Goal: Information Seeking & Learning: Find specific fact

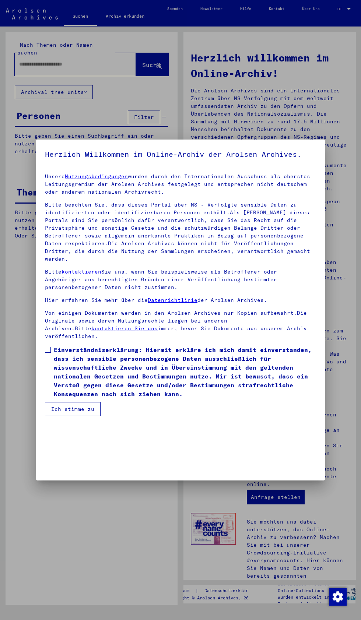
scroll to position [155, 0]
click at [48, 353] on span at bounding box center [48, 350] width 6 height 6
click at [99, 416] on button "Ich stimme zu" at bounding box center [73, 409] width 56 height 14
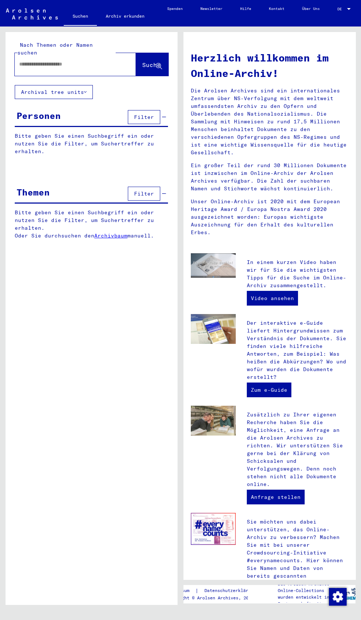
click at [31, 60] on input "text" at bounding box center [66, 64] width 95 height 8
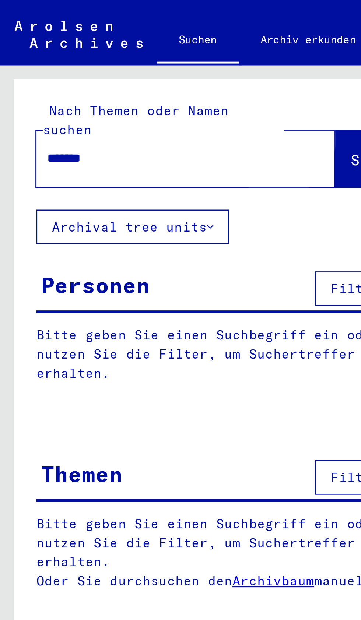
click at [142, 61] on span "Suche" at bounding box center [151, 64] width 18 height 7
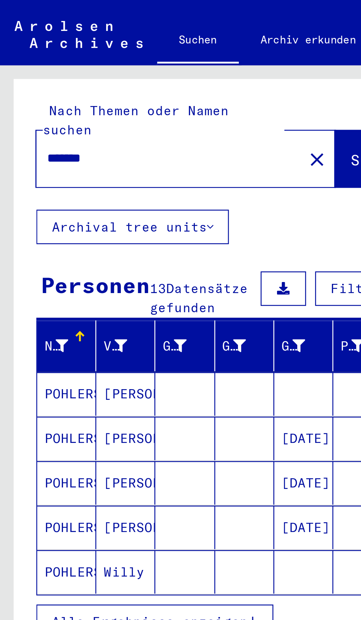
scroll to position [38, 1]
click at [87, 249] on span "Alle Ergebnisse anzeigen" at bounding box center [61, 252] width 80 height 7
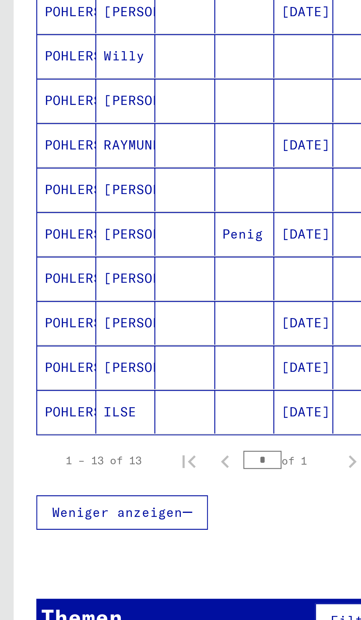
scroll to position [0, 1]
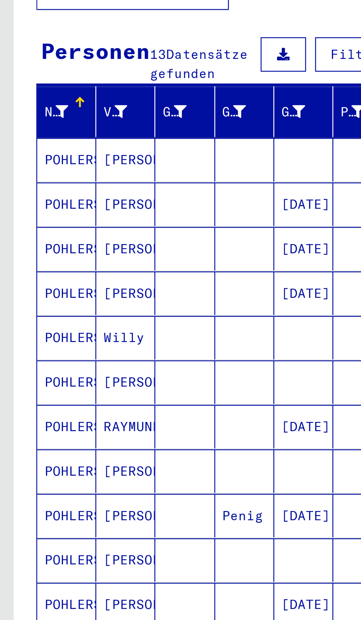
click at [79, 190] on mat-cell at bounding box center [75, 196] width 24 height 18
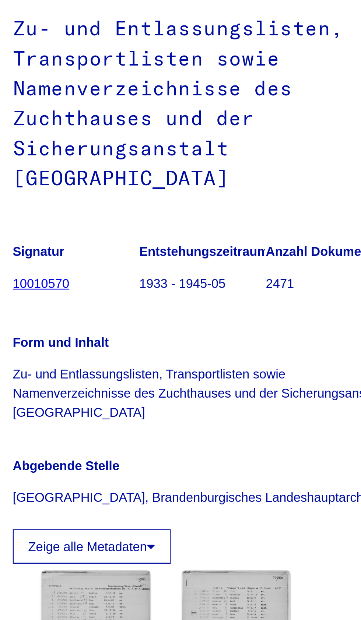
scroll to position [91, 0]
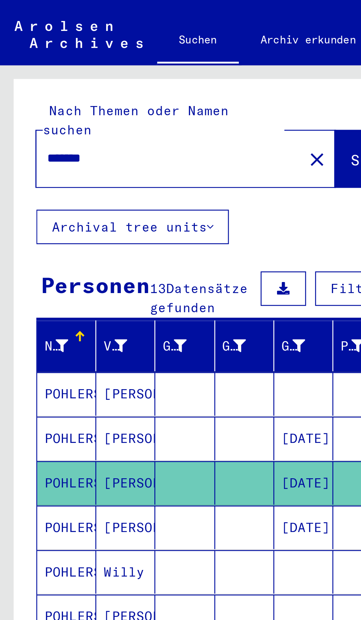
click at [47, 60] on input "*******" at bounding box center [66, 64] width 95 height 8
type input "*"
click at [142, 61] on span "Suche" at bounding box center [151, 64] width 18 height 7
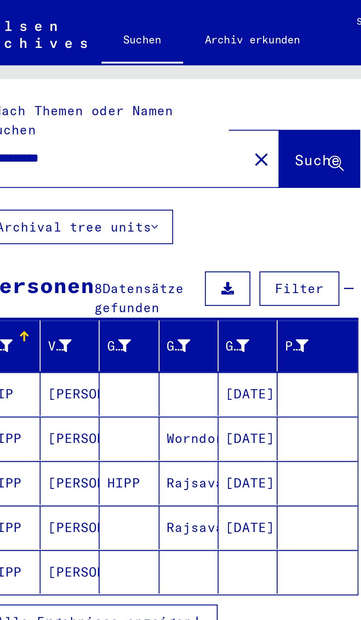
scroll to position [41, 0]
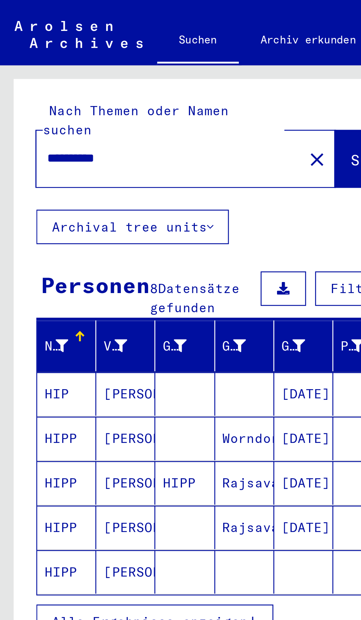
click at [94, 249] on span "Alle Ergebnisse anzeigen" at bounding box center [61, 252] width 80 height 7
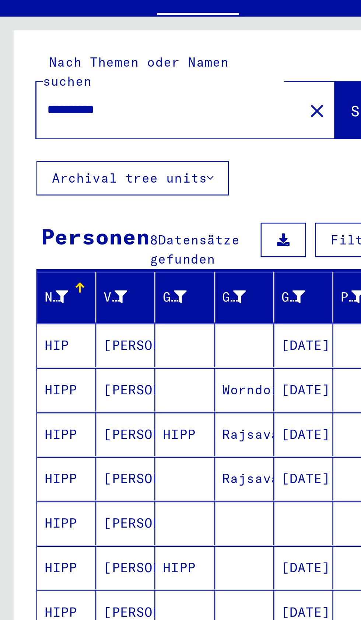
click at [95, 241] on mat-cell at bounding box center [99, 250] width 24 height 18
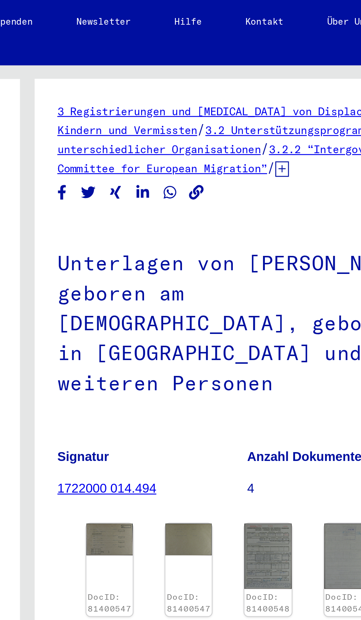
scroll to position [41, 1]
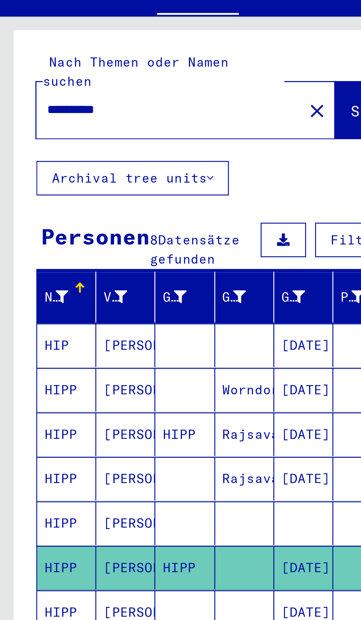
click at [79, 223] on mat-cell at bounding box center [75, 232] width 24 height 18
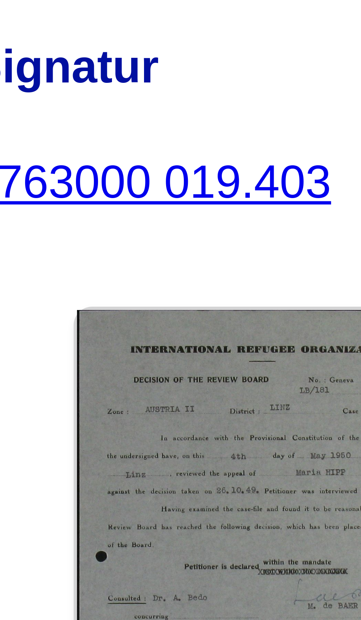
scroll to position [34, 1]
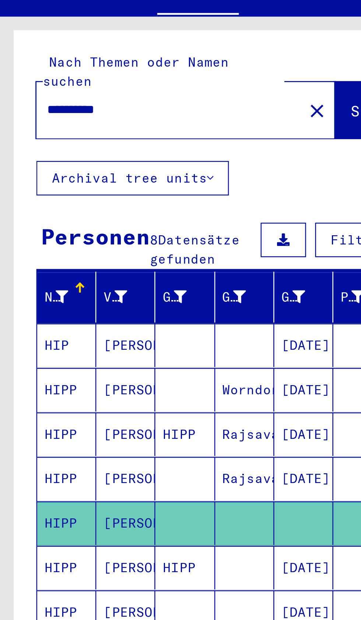
scroll to position [41, 1]
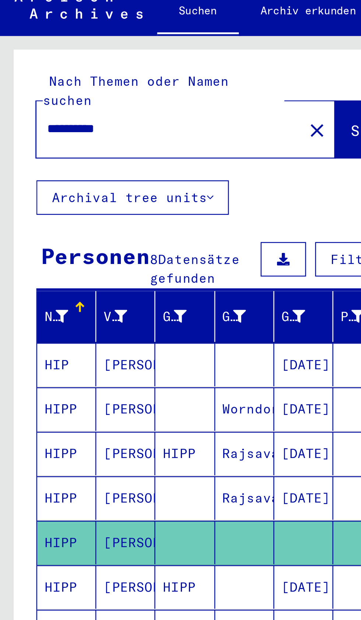
click at [85, 241] on mat-cell "HIPP" at bounding box center [75, 250] width 24 height 18
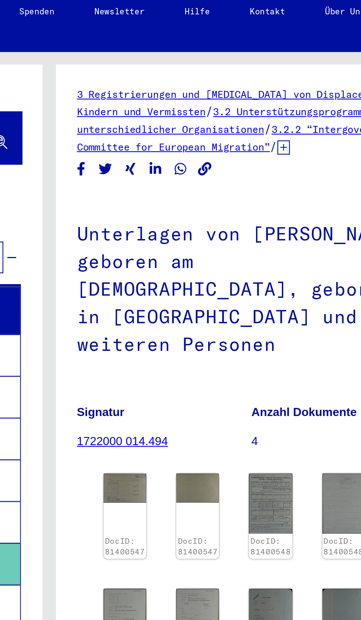
scroll to position [0, 2]
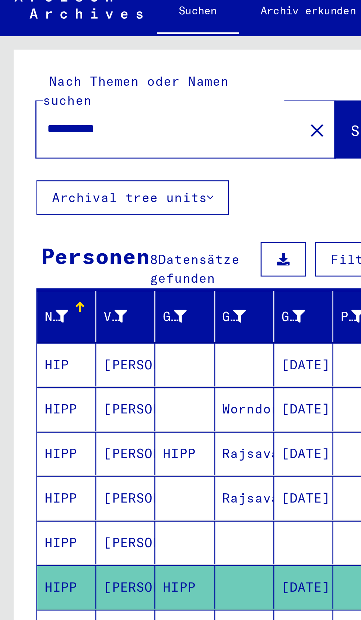
scroll to position [41, 1]
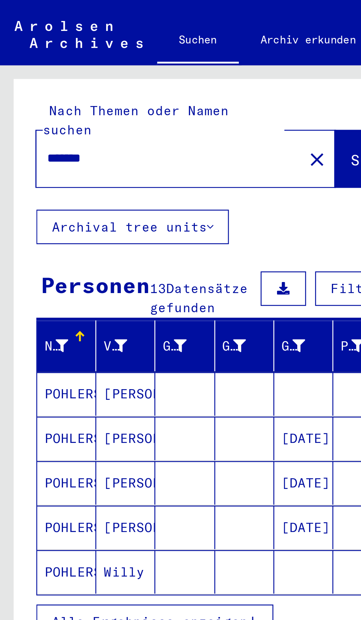
scroll to position [0, 1]
click at [49, 60] on input "*******" at bounding box center [66, 64] width 95 height 8
type input "*"
click at [142, 61] on span "Suche" at bounding box center [151, 64] width 18 height 7
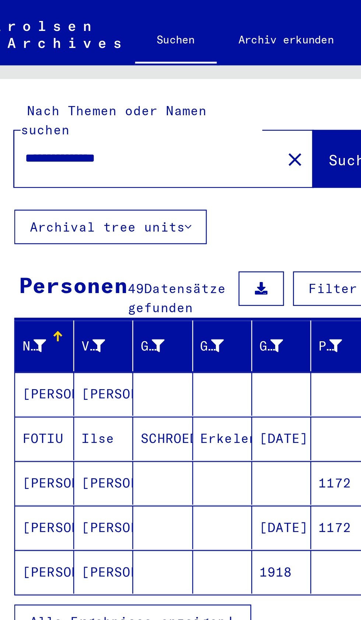
scroll to position [41, 0]
click at [102, 250] on icon "button" at bounding box center [103, 252] width 4 height 5
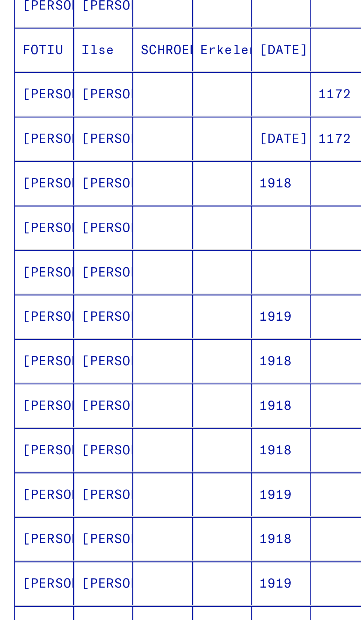
scroll to position [0, 0]
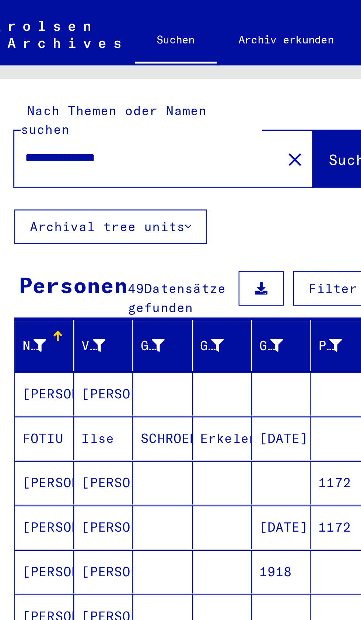
click at [36, 60] on input "**********" at bounding box center [66, 64] width 95 height 8
click at [38, 60] on input "**********" at bounding box center [66, 64] width 95 height 8
click at [144, 61] on span "Suche" at bounding box center [151, 64] width 18 height 7
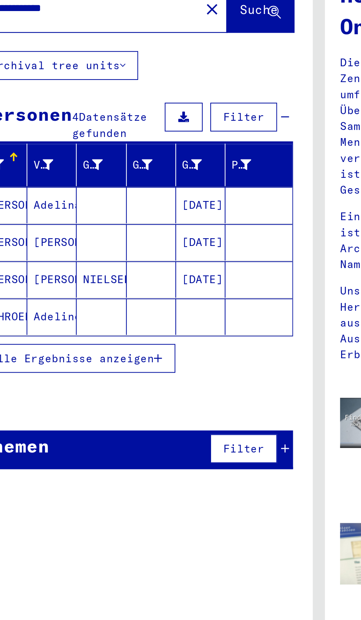
scroll to position [1, 0]
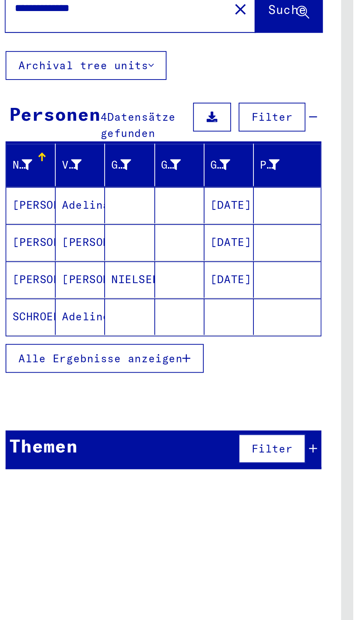
click at [96, 154] on mat-cell at bounding box center [99, 160] width 24 height 18
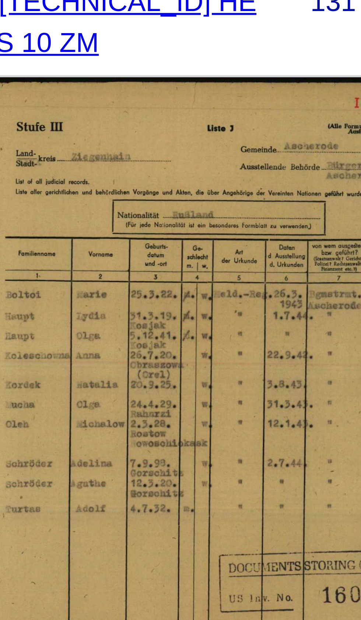
scroll to position [0, 1]
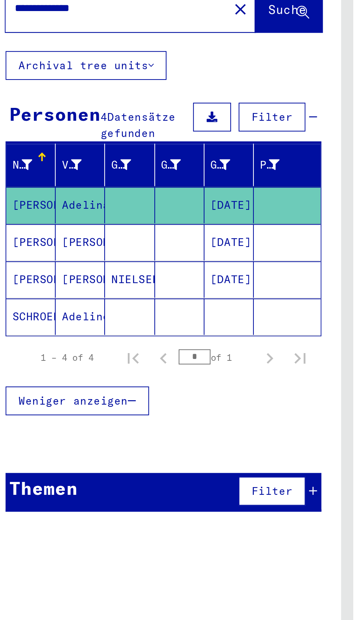
scroll to position [0, 1]
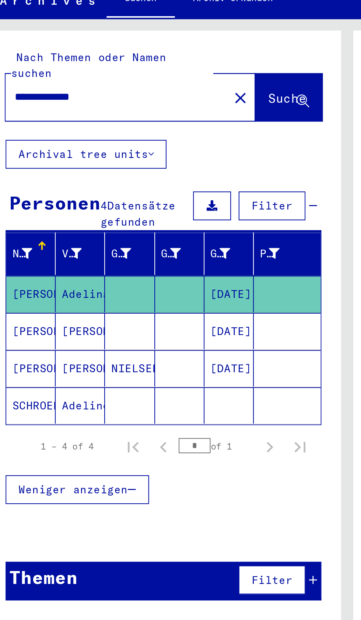
click at [75, 60] on input "**********" at bounding box center [66, 64] width 95 height 8
type input "****"
click at [152, 61] on span "Suche" at bounding box center [151, 64] width 18 height 7
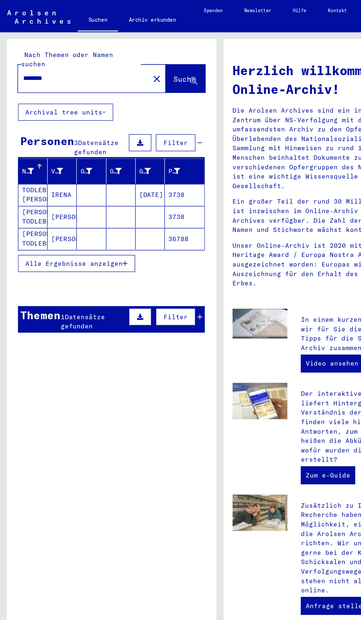
scroll to position [7, 1]
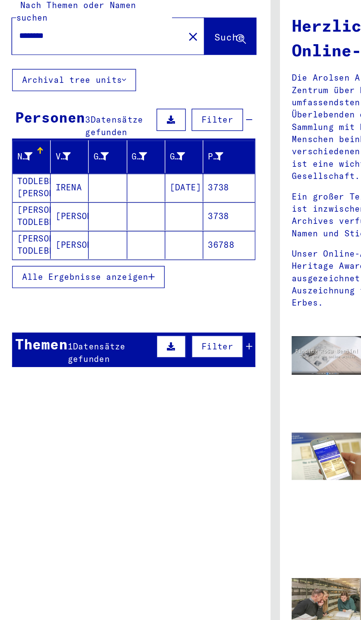
click at [109, 151] on mat-cell at bounding box center [99, 160] width 24 height 18
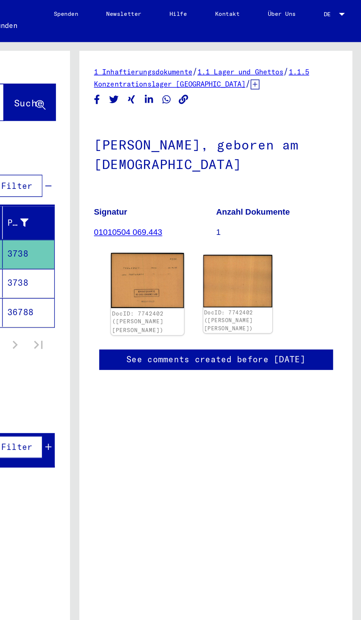
click at [233, 184] on img at bounding box center [226, 176] width 46 height 35
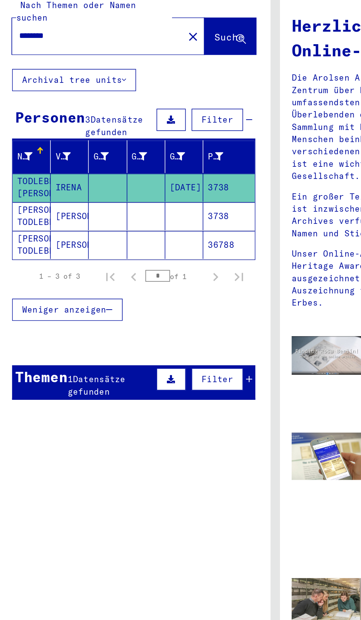
click at [113, 172] on mat-cell at bounding box center [123, 178] width 24 height 18
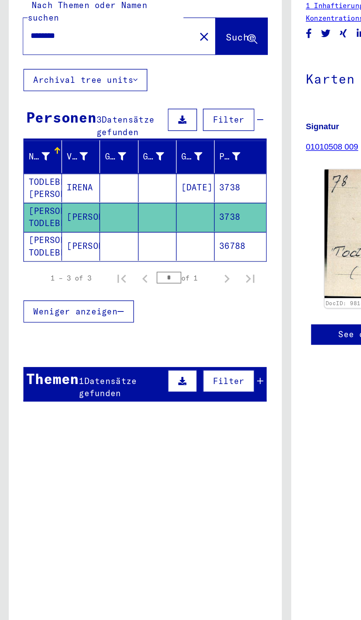
click at [81, 190] on mat-cell at bounding box center [75, 197] width 24 height 18
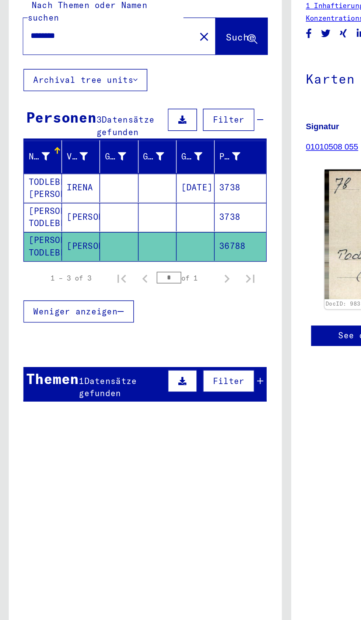
click at [79, 279] on div "1 Datensätze gefunden" at bounding box center [77, 285] width 54 height 15
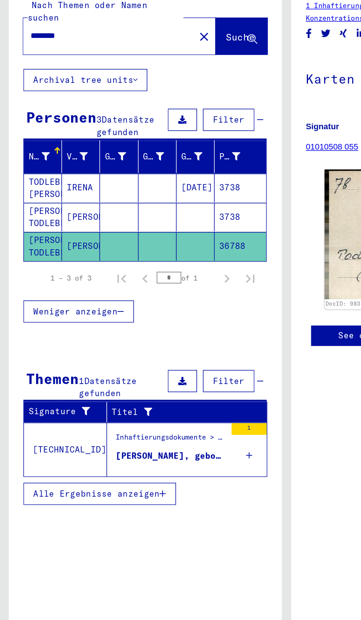
click at [122, 325] on div "[PERSON_NAME], geboren am [DEMOGRAPHIC_DATA]" at bounding box center [107, 329] width 69 height 8
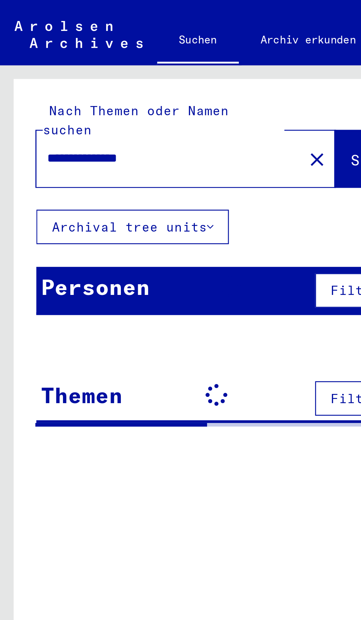
type input "*******"
